Goal: Transaction & Acquisition: Purchase product/service

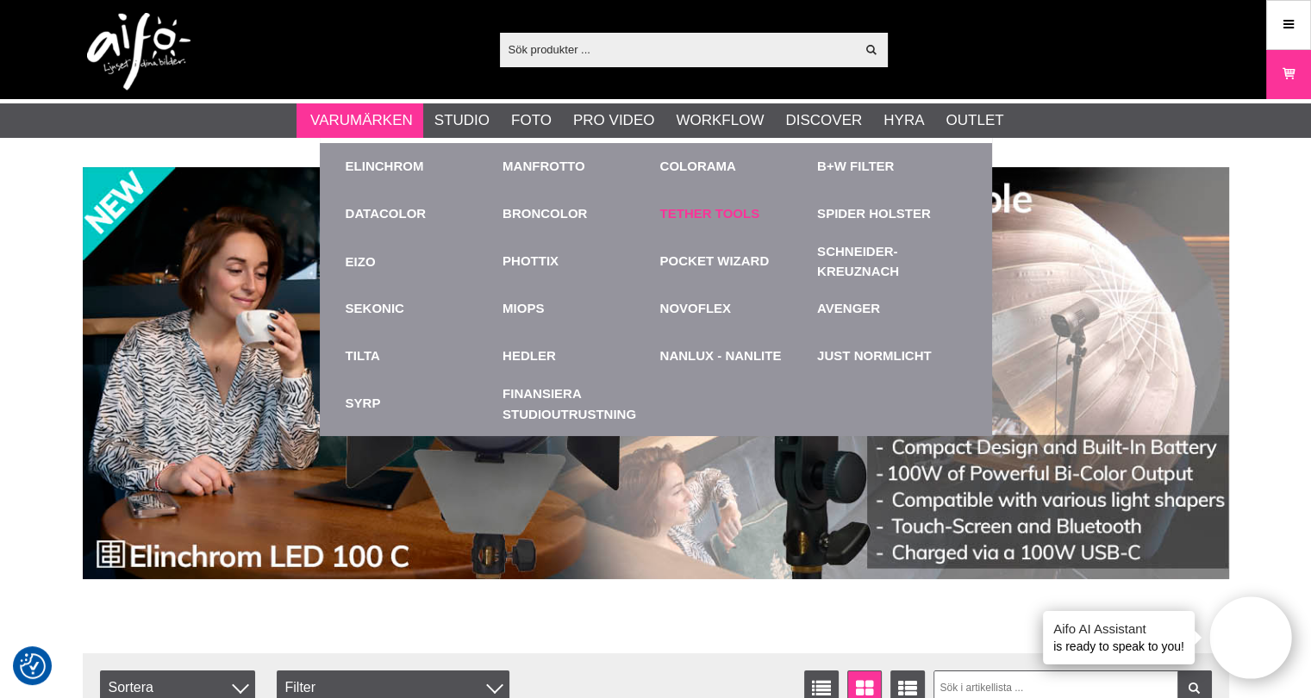
click at [717, 218] on link "Tether Tools" at bounding box center [710, 214] width 100 height 20
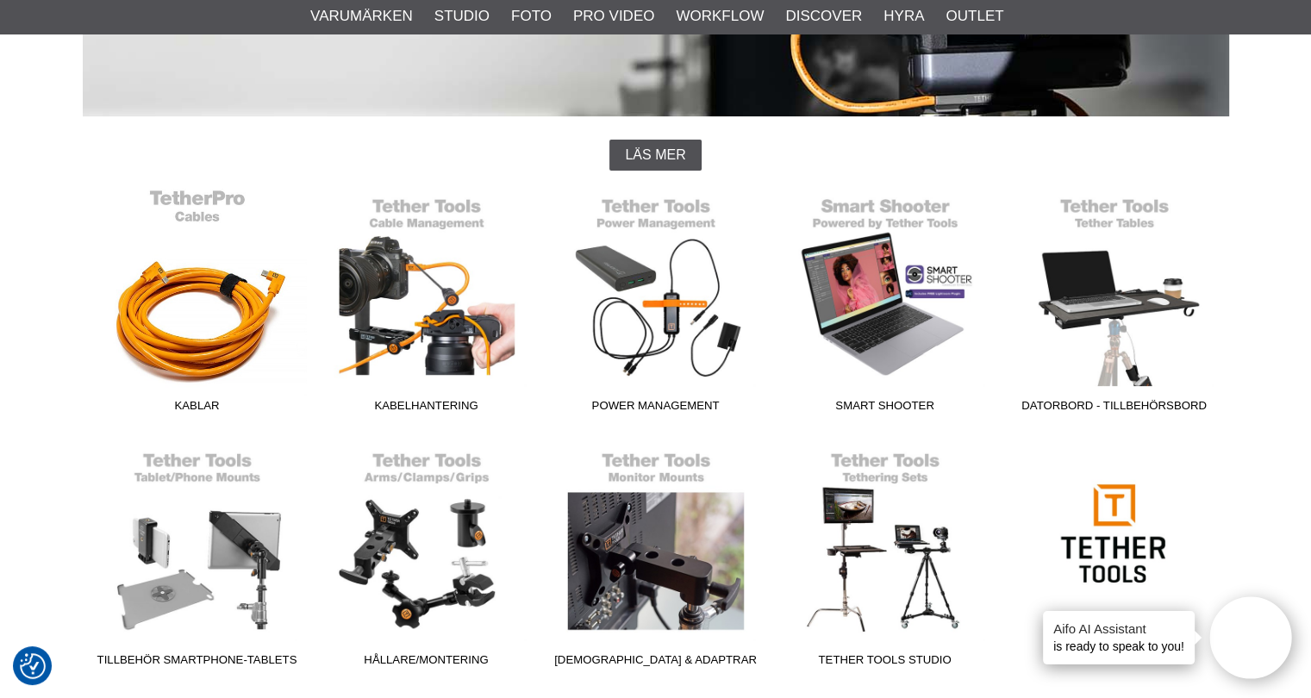
scroll to position [431, 0]
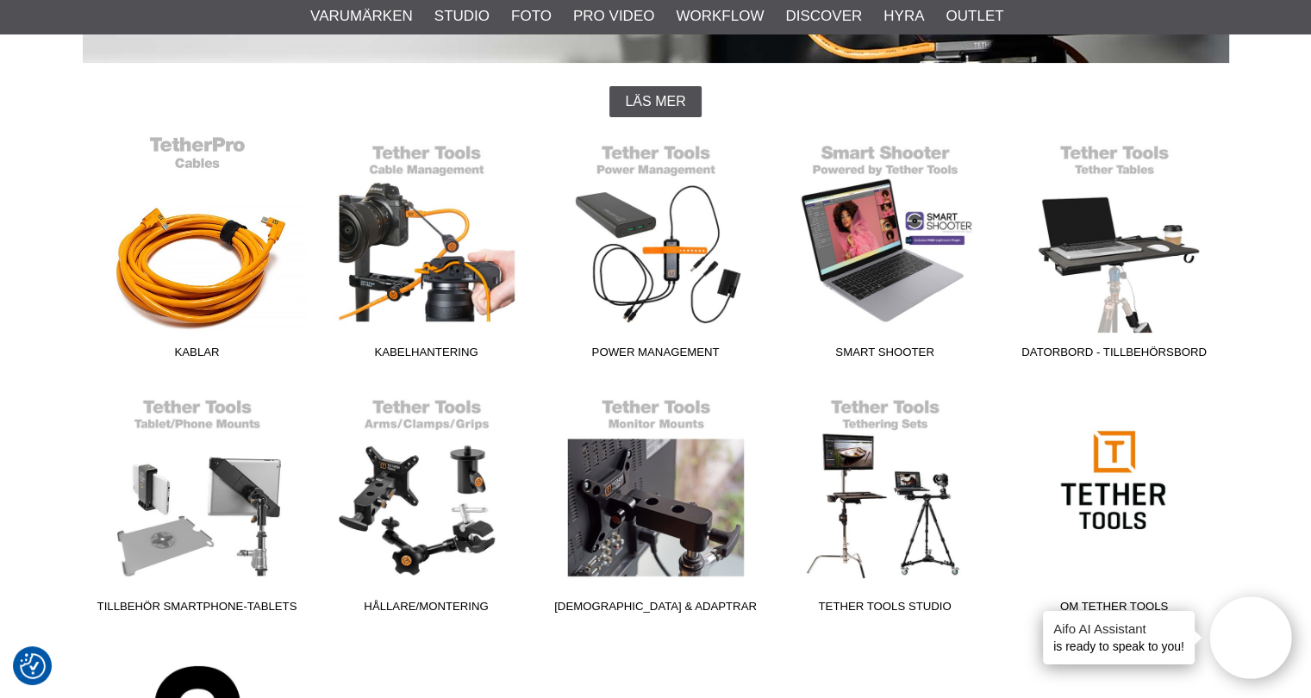
click at [146, 278] on link "Kablar" at bounding box center [197, 250] width 229 height 233
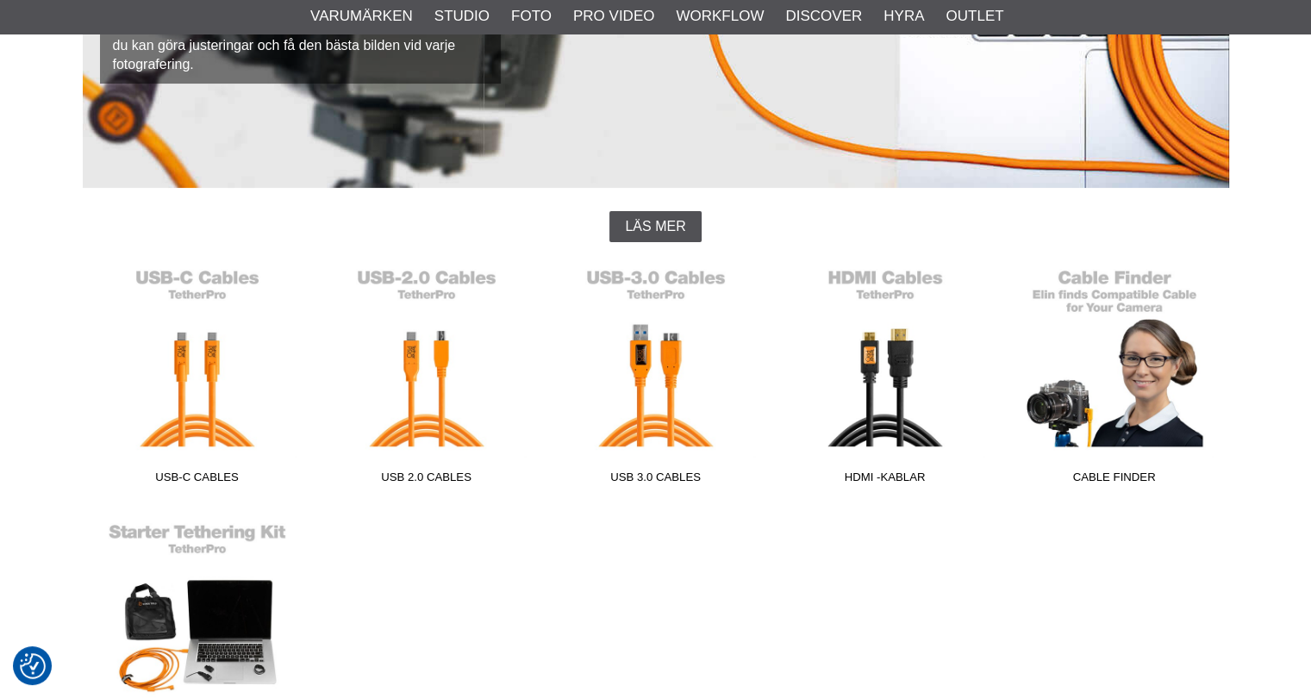
scroll to position [345, 0]
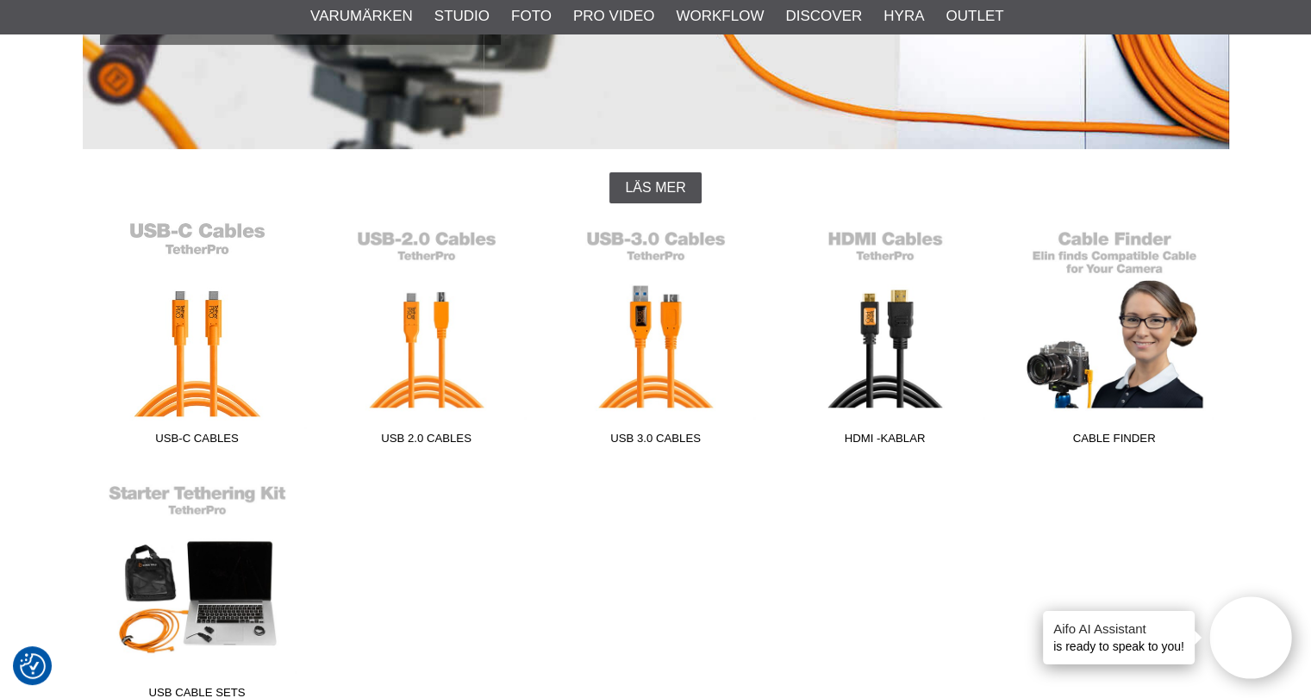
click at [207, 389] on link "USB-C Cables" at bounding box center [197, 337] width 229 height 233
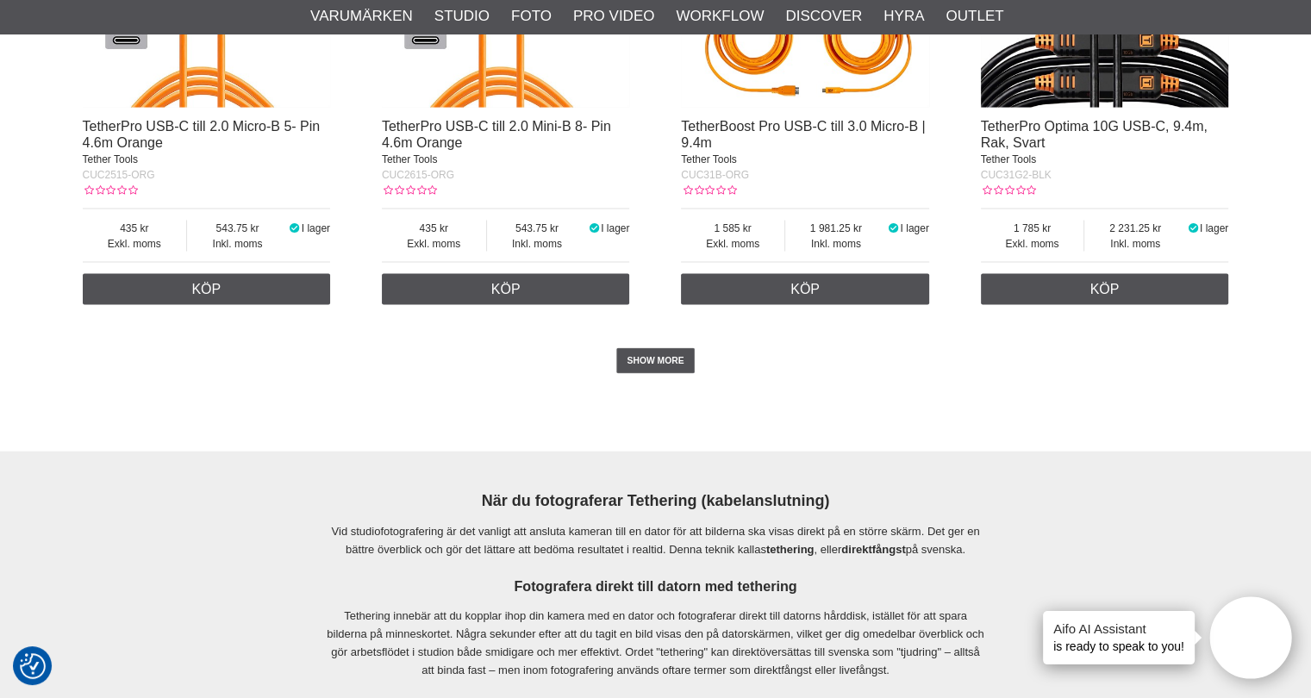
scroll to position [3619, 0]
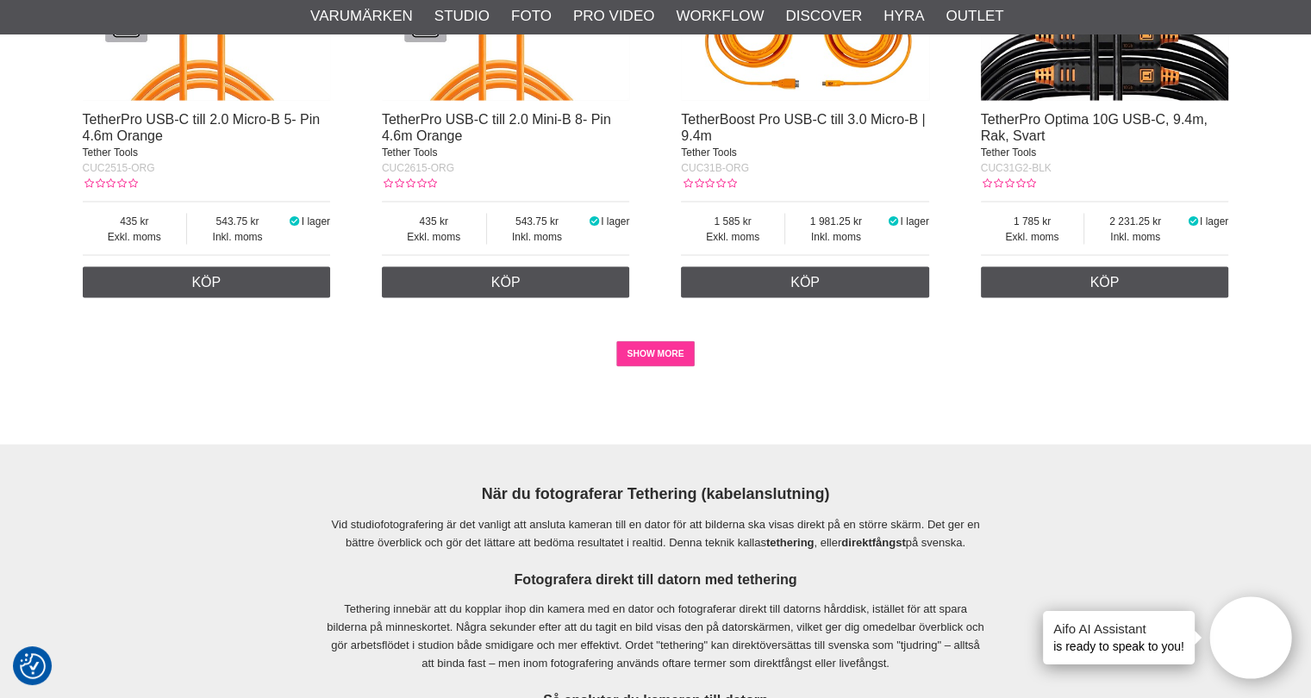
click at [650, 351] on link "SHOW MORE" at bounding box center [655, 354] width 78 height 26
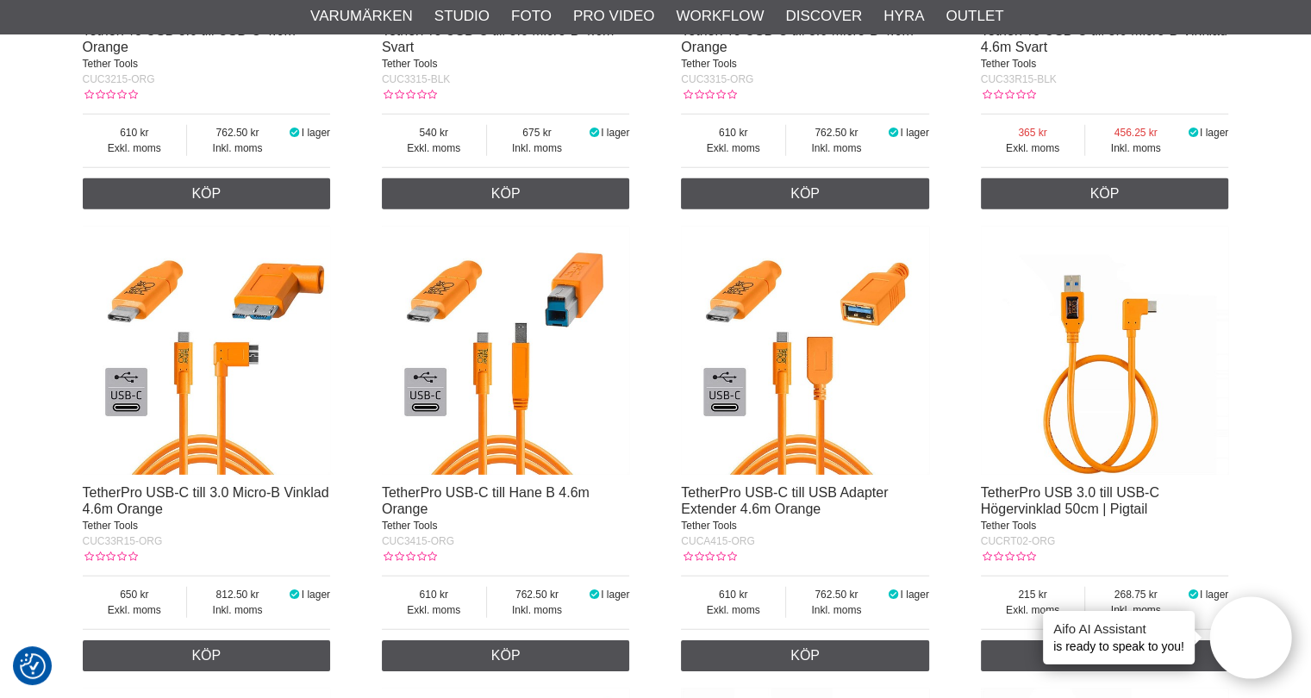
scroll to position [5180, 0]
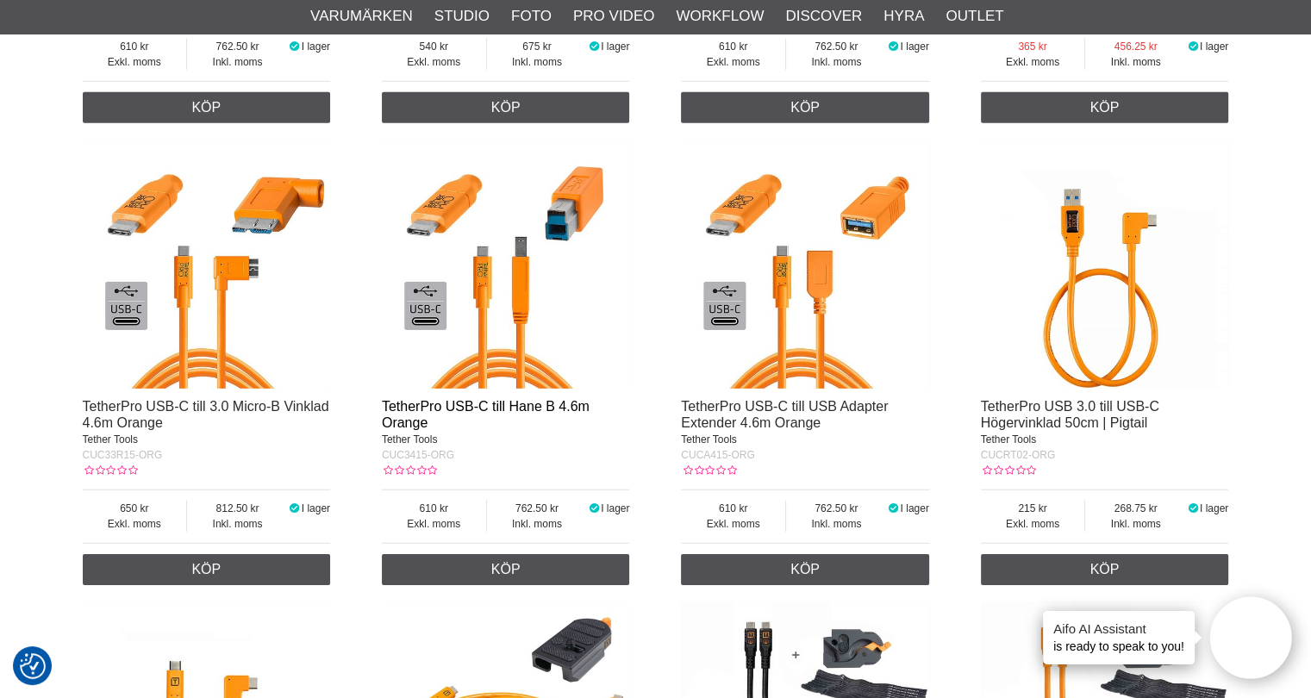
click at [458, 415] on link "TetherPro USB-C till Hane B 4.6m Orange" at bounding box center [486, 414] width 208 height 31
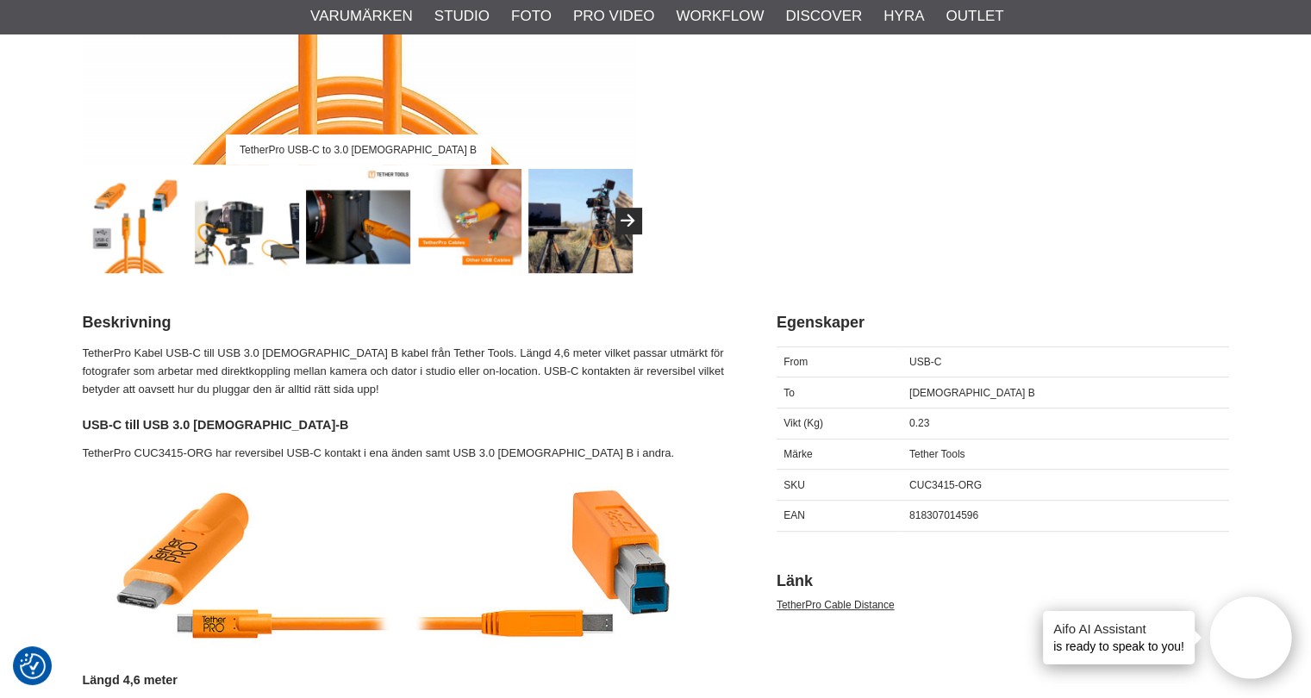
scroll to position [603, 0]
